Goal: Task Accomplishment & Management: Use online tool/utility

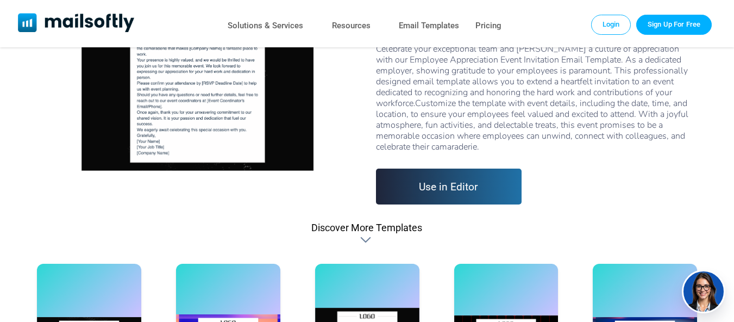
scroll to position [163, 0]
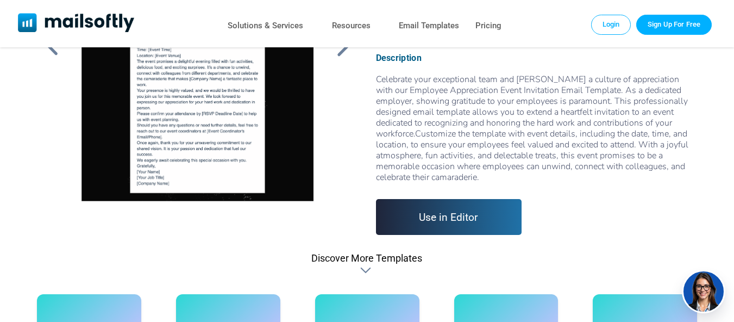
click at [364, 265] on div at bounding box center [366, 270] width 13 height 11
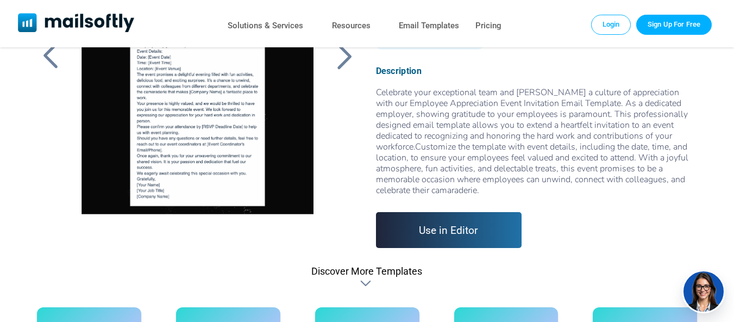
scroll to position [130, 0]
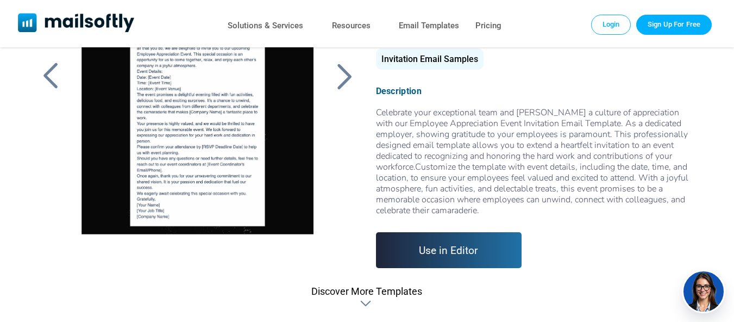
click at [46, 73] on div at bounding box center [50, 76] width 27 height 28
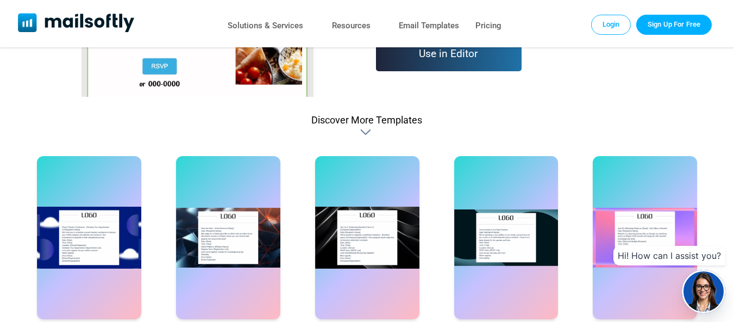
scroll to position [326, 0]
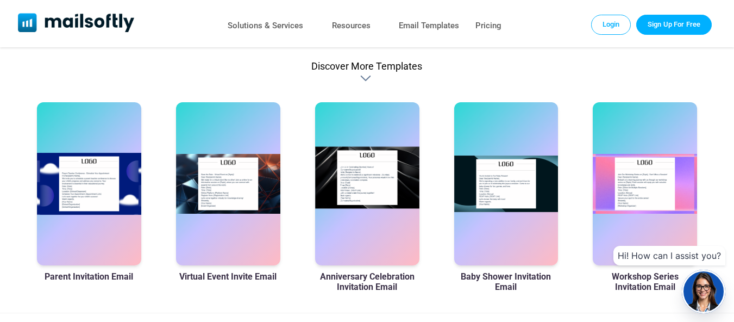
click at [347, 265] on div at bounding box center [367, 183] width 104 height 163
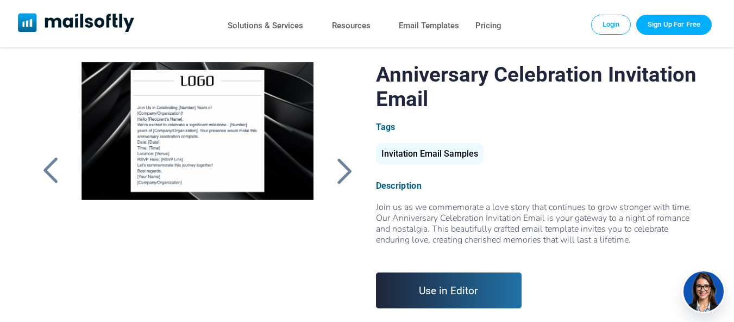
scroll to position [54, 0]
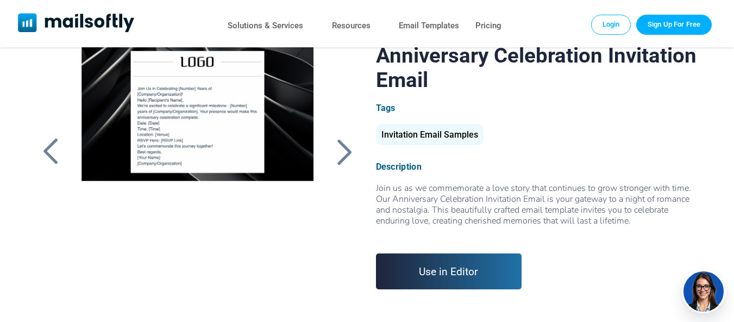
click at [434, 135] on div "Invitation Email Samples" at bounding box center [430, 134] width 108 height 21
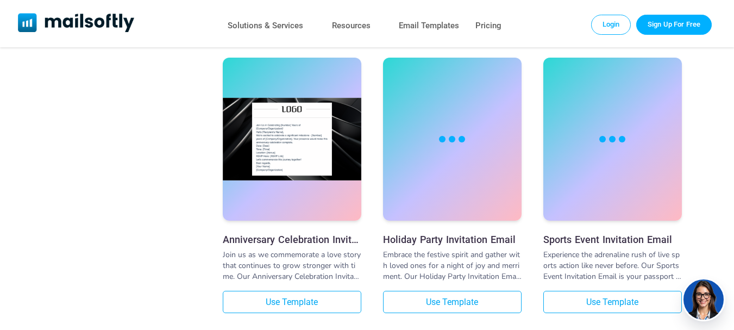
scroll to position [2064, 0]
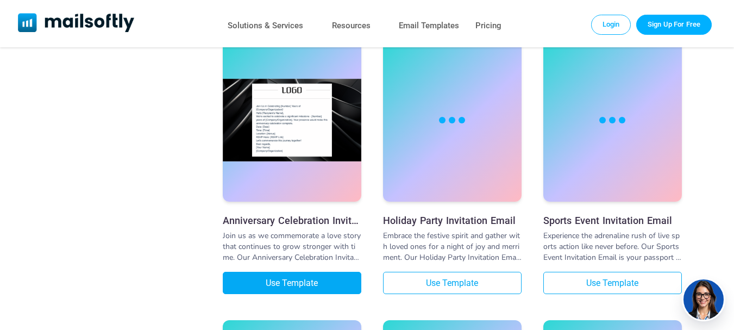
click at [300, 272] on link "Use Template" at bounding box center [292, 283] width 139 height 22
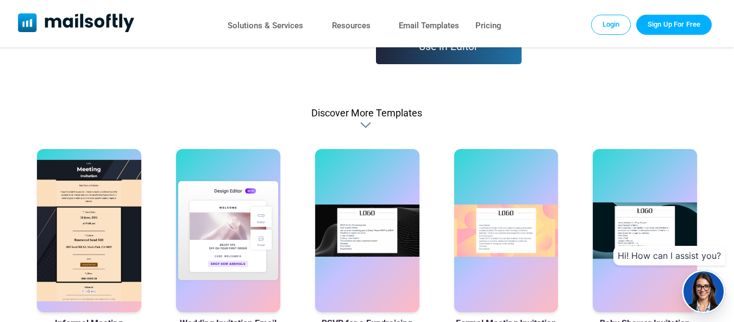
scroll to position [217, 0]
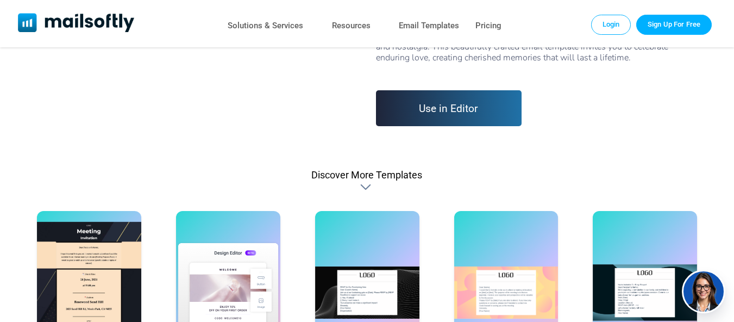
click at [460, 98] on link "Use in Editor" at bounding box center [449, 108] width 146 height 36
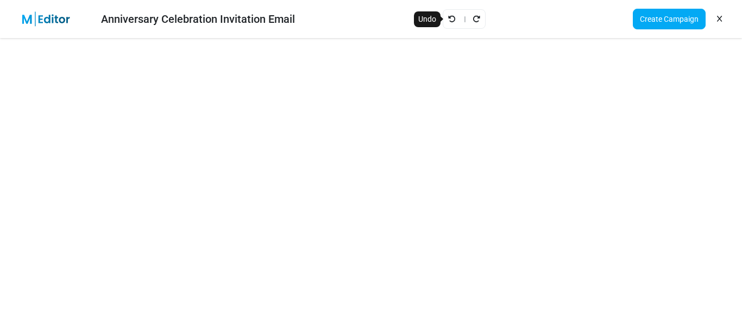
click at [448, 20] on icon "Undo" at bounding box center [452, 19] width 8 height 8
click at [448, 15] on icon "Undo" at bounding box center [452, 19] width 8 height 8
click at [448, 21] on icon "Undo" at bounding box center [452, 19] width 8 height 8
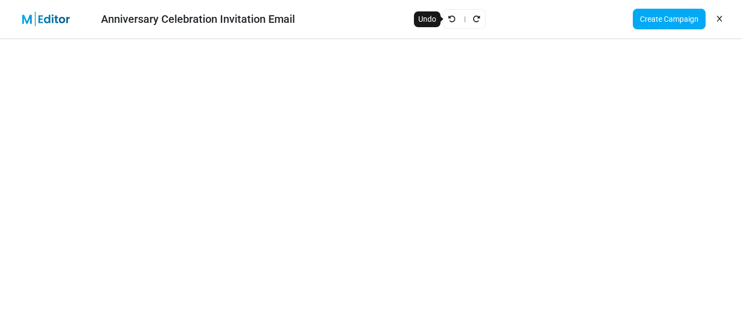
click at [448, 20] on icon "Undo" at bounding box center [452, 19] width 8 height 8
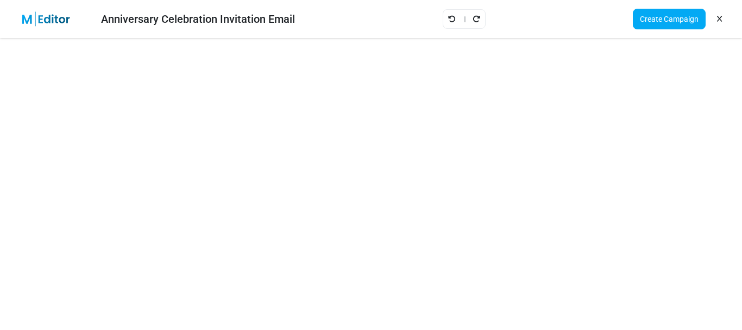
click at [448, 20] on icon "Undo" at bounding box center [452, 19] width 8 height 8
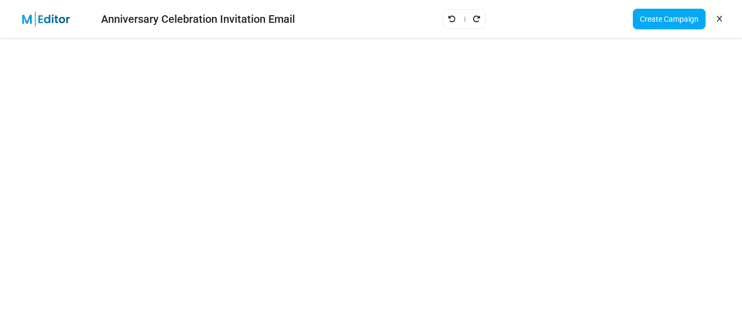
click at [448, 20] on icon "Undo" at bounding box center [452, 19] width 8 height 8
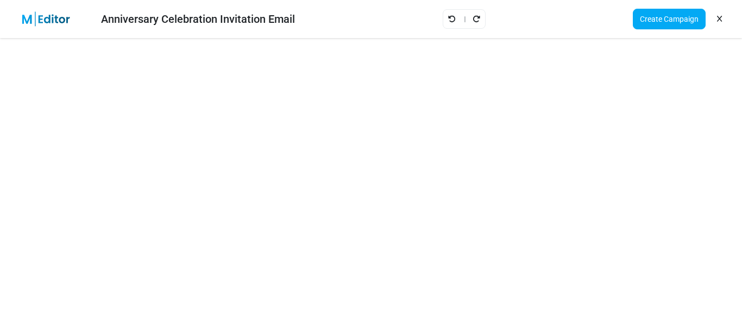
click at [448, 20] on icon "Undo" at bounding box center [452, 19] width 8 height 8
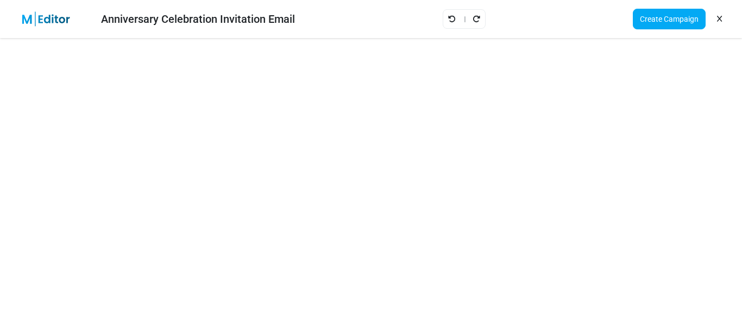
click at [448, 20] on icon "Undo" at bounding box center [452, 19] width 8 height 8
click at [473, 17] on icon "Redo" at bounding box center [477, 19] width 8 height 8
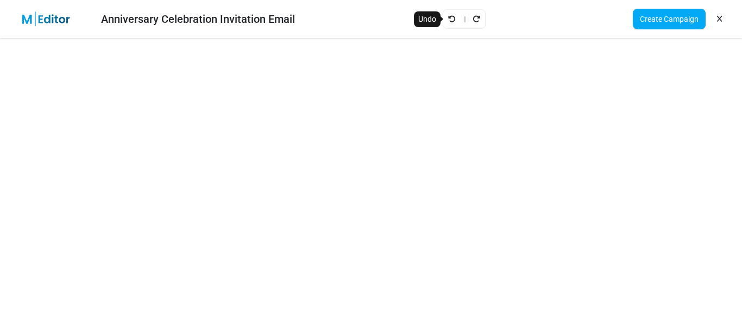
click at [449, 17] on icon "Undo" at bounding box center [452, 19] width 8 height 8
click at [473, 16] on icon "Redo" at bounding box center [477, 19] width 8 height 8
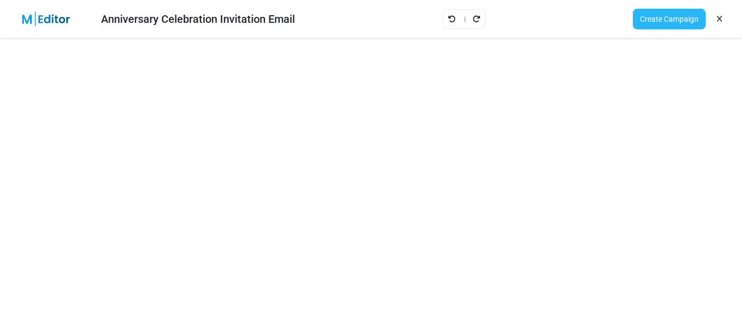
click at [667, 19] on link "Create Campaign" at bounding box center [669, 19] width 73 height 21
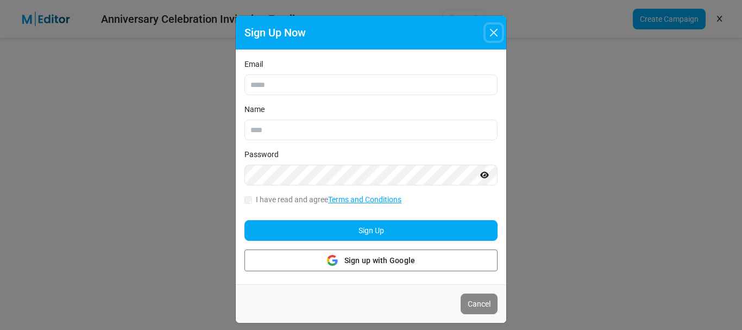
click at [499, 31] on button "Close" at bounding box center [494, 32] width 16 height 16
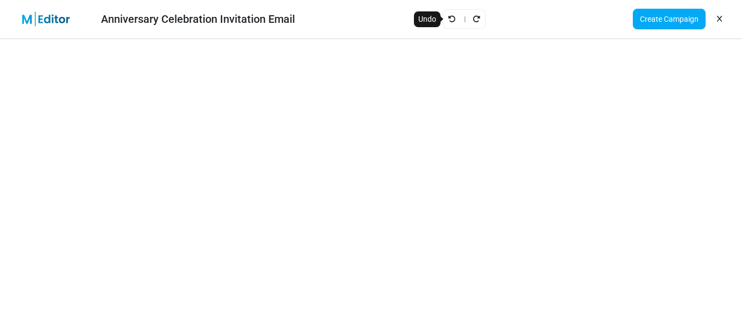
click at [450, 16] on icon "Undo" at bounding box center [452, 19] width 8 height 8
click at [666, 16] on link "Create Campaign" at bounding box center [669, 19] width 73 height 21
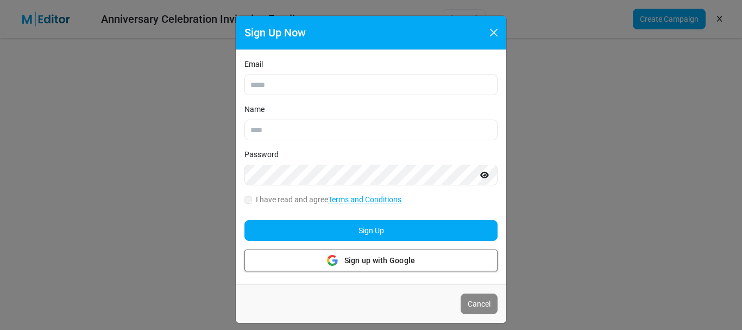
click at [354, 260] on span "Sign up with Google" at bounding box center [379, 260] width 71 height 11
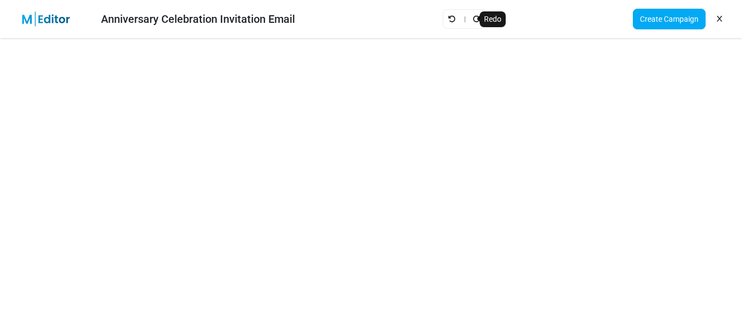
click at [475, 15] on icon "Redo" at bounding box center [477, 19] width 8 height 8
click at [418, 12] on div "Anniversary Celebration Invitation Email Create Campaign" at bounding box center [371, 19] width 742 height 38
